Goal: Find contact information: Find contact information

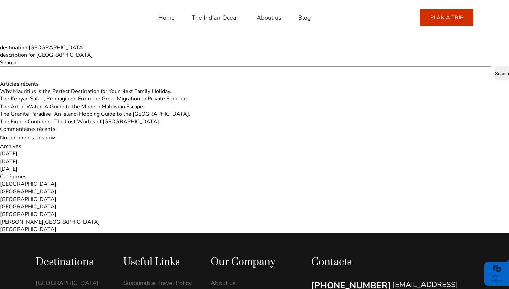
click at [171, 15] on link "Home" at bounding box center [166, 17] width 16 height 16
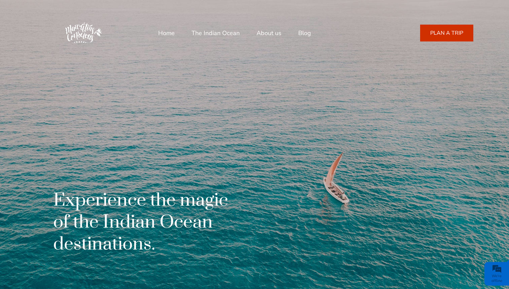
click at [267, 32] on link "About us" at bounding box center [269, 33] width 25 height 16
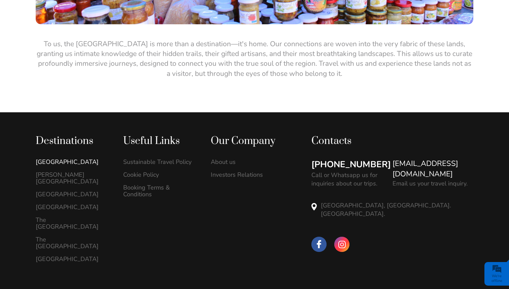
click at [68, 158] on link "[GEOGRAPHIC_DATA]" at bounding box center [72, 161] width 73 height 7
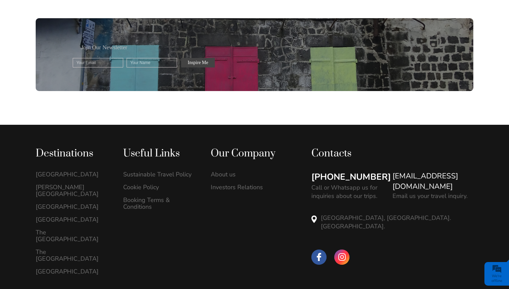
scroll to position [838, 0]
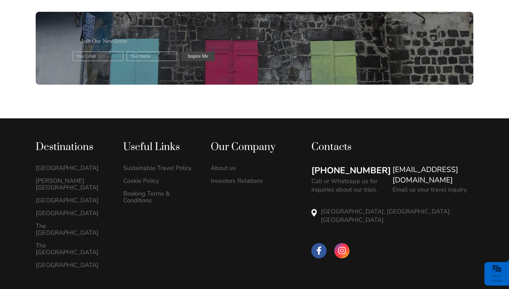
click at [430, 169] on link "[EMAIL_ADDRESS][DOMAIN_NAME]" at bounding box center [433, 174] width 81 height 21
click at [434, 169] on link "[EMAIL_ADDRESS][DOMAIN_NAME]" at bounding box center [433, 174] width 81 height 21
